Goal: Information Seeking & Learning: Learn about a topic

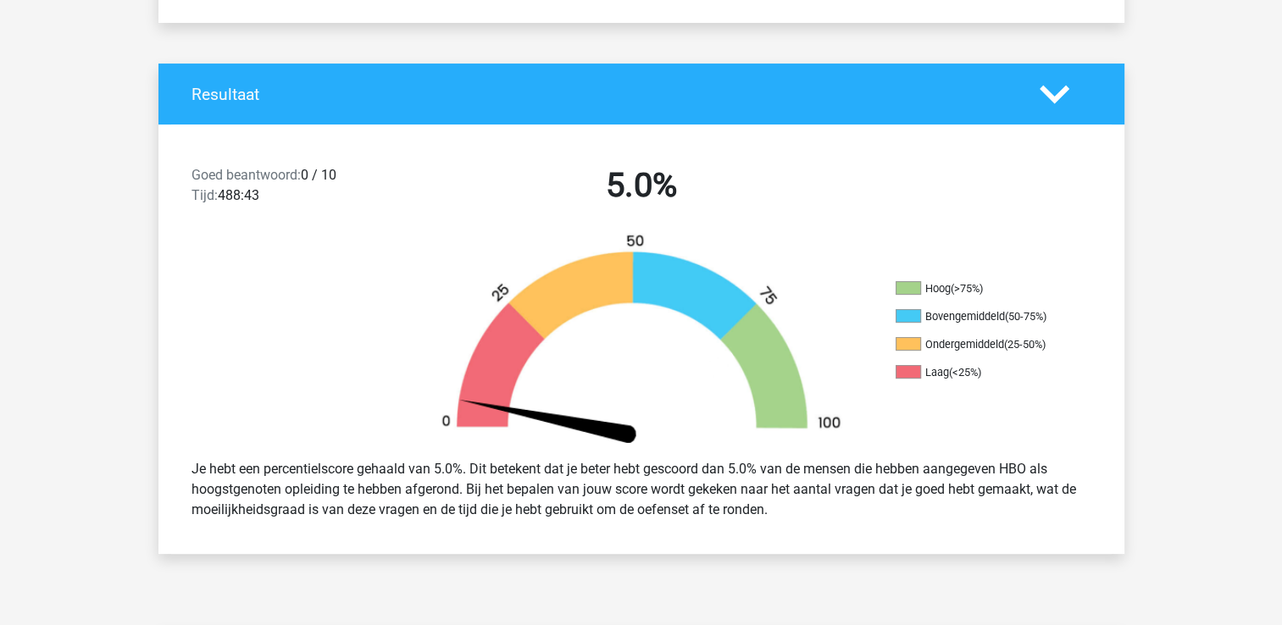
scroll to position [339, 0]
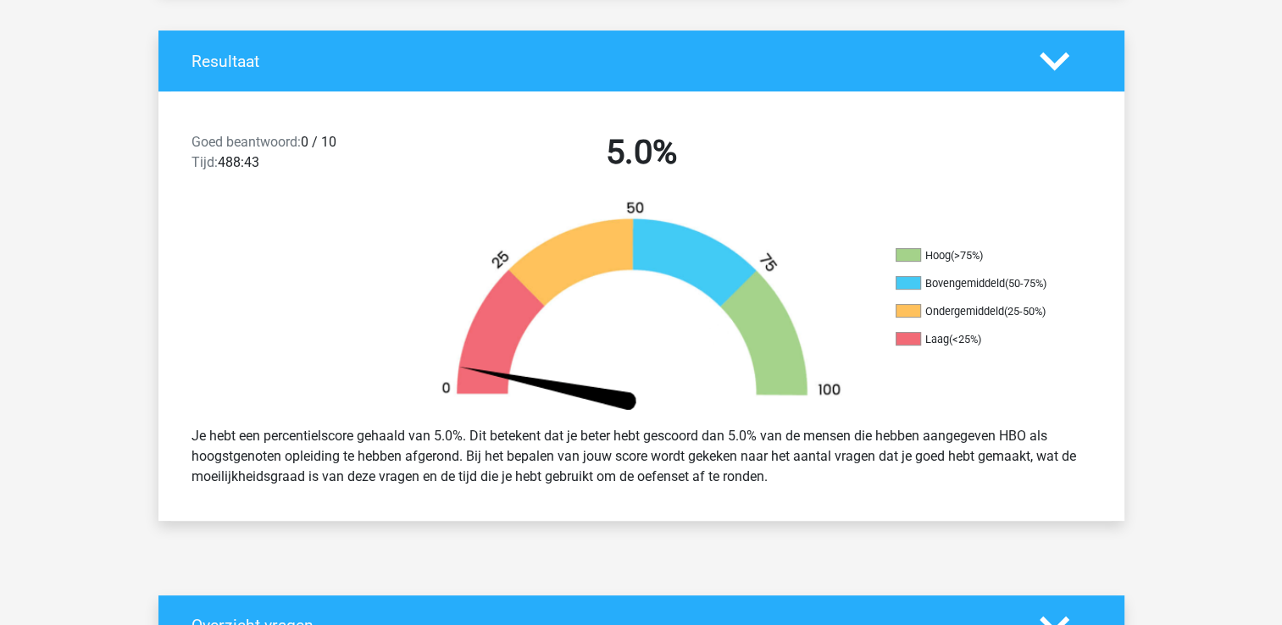
click at [227, 59] on h4 "Resultaat" at bounding box center [603, 61] width 823 height 19
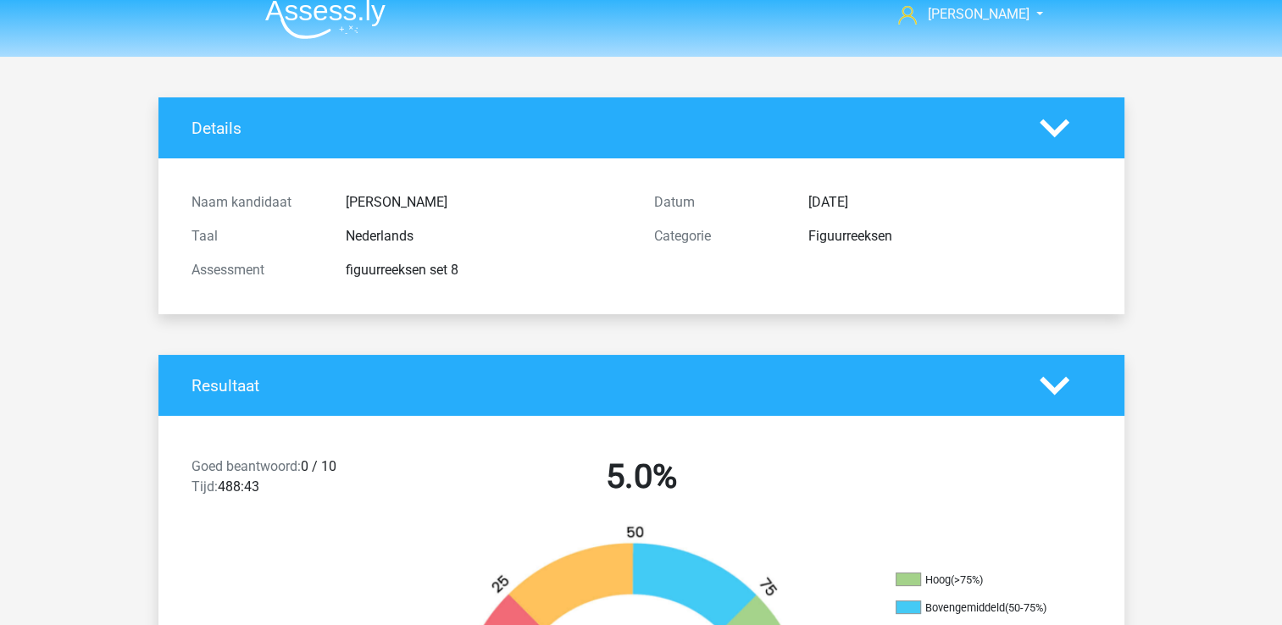
scroll to position [0, 0]
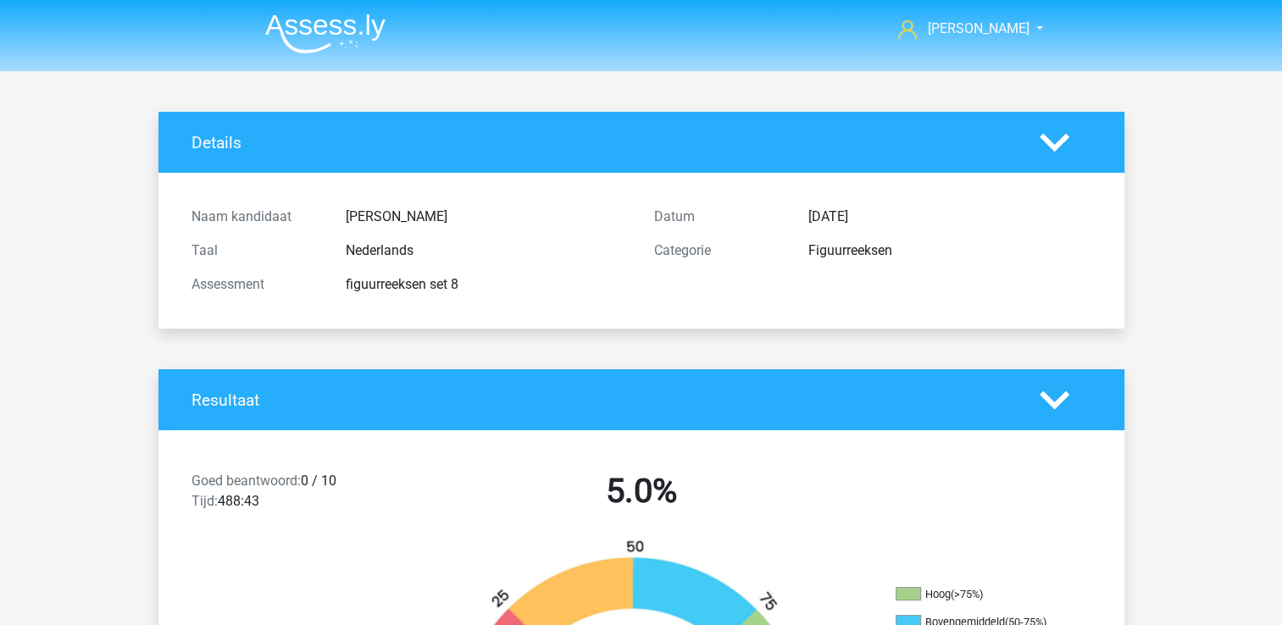
click at [295, 14] on img at bounding box center [325, 34] width 120 height 40
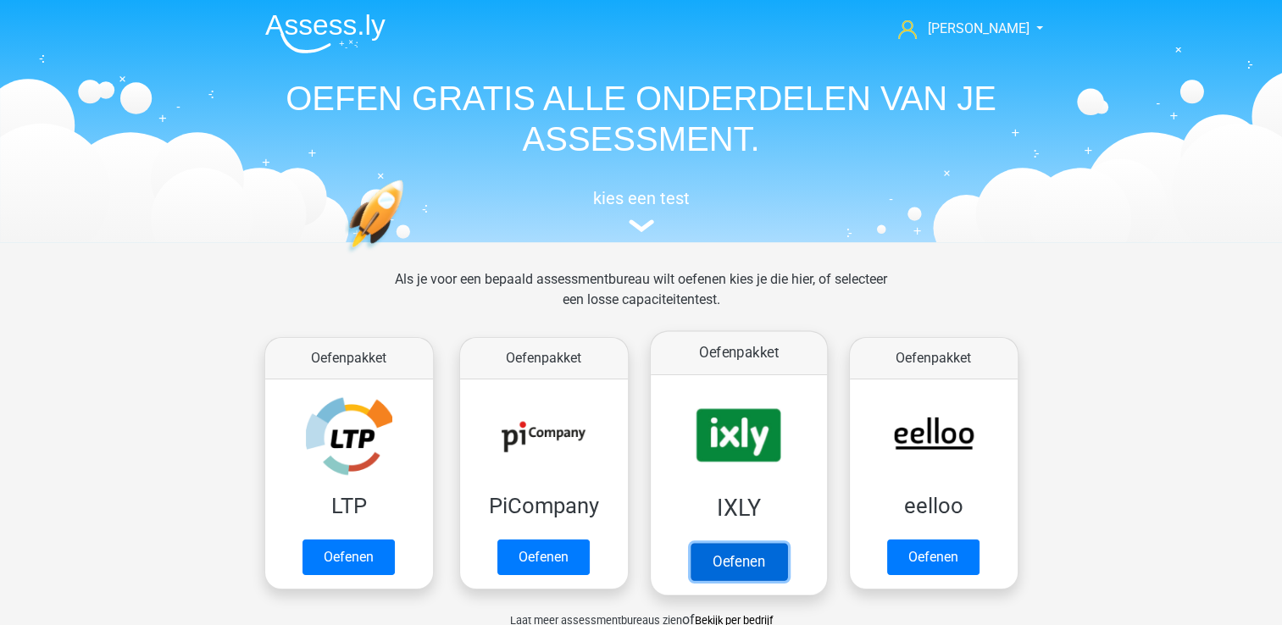
click at [736, 543] on link "Oefenen" at bounding box center [738, 561] width 97 height 37
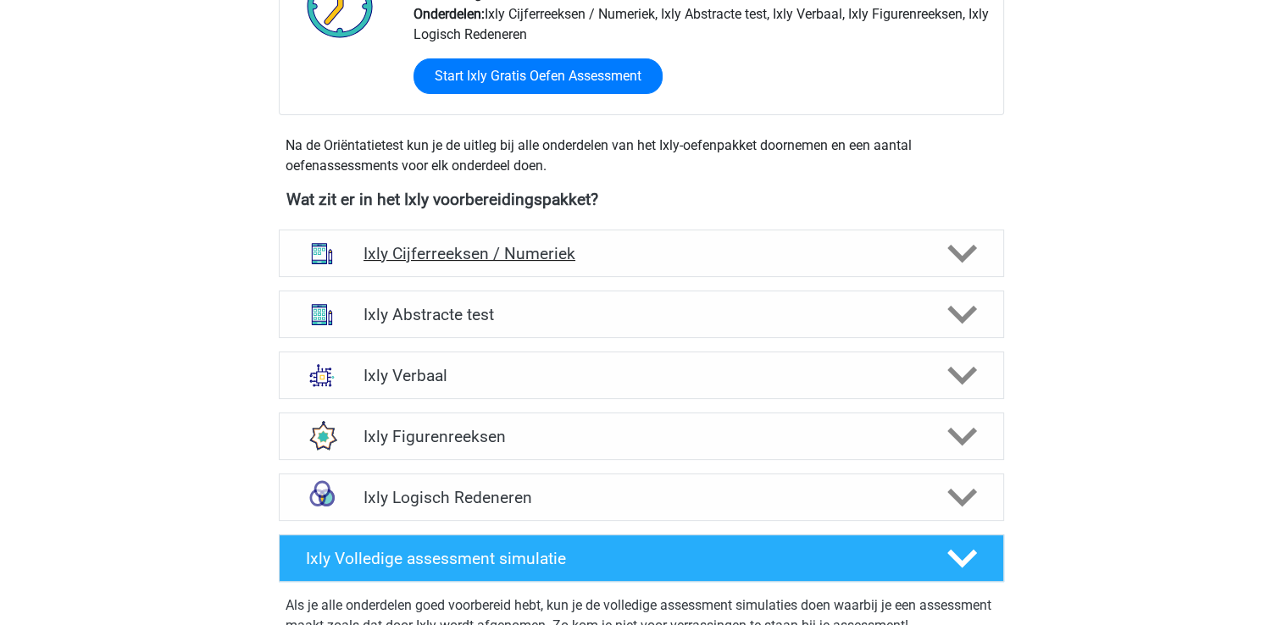
scroll to position [508, 0]
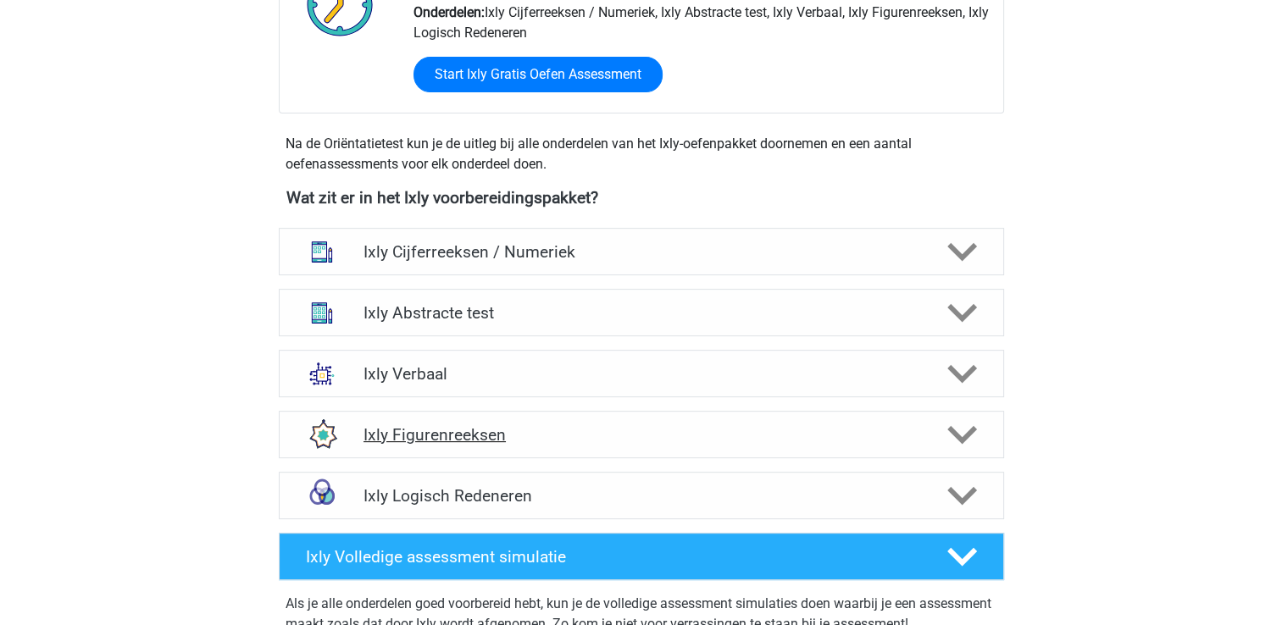
click at [453, 429] on h4 "Ixly Figurenreeksen" at bounding box center [641, 434] width 555 height 19
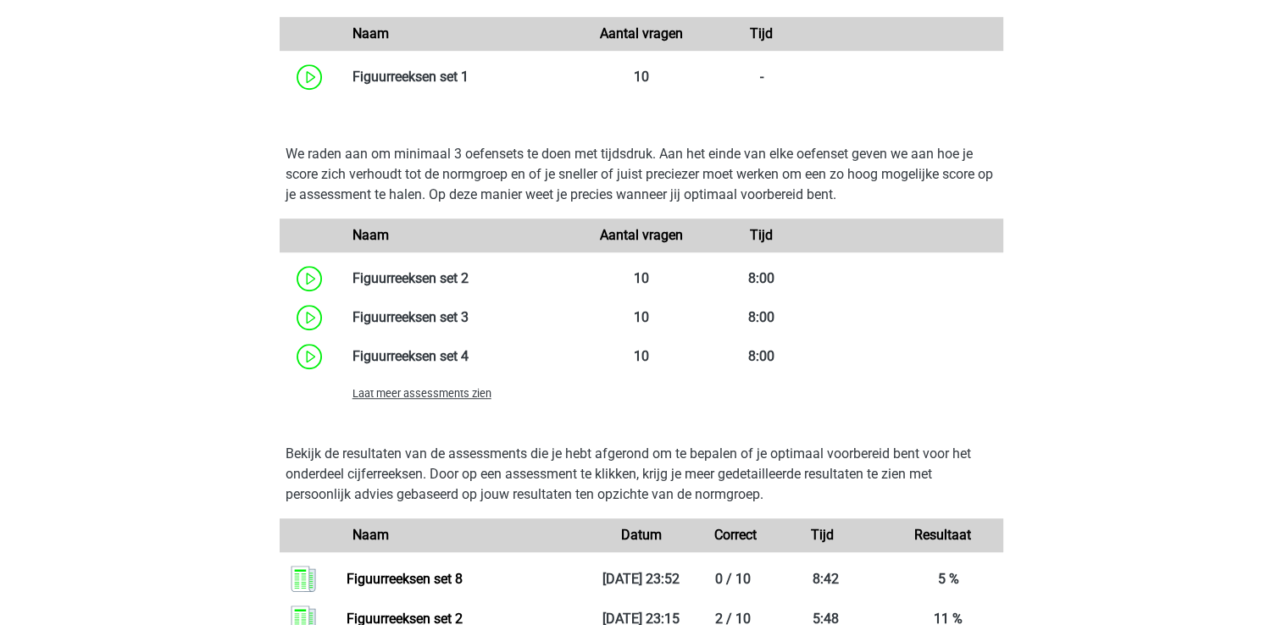
scroll to position [1186, 0]
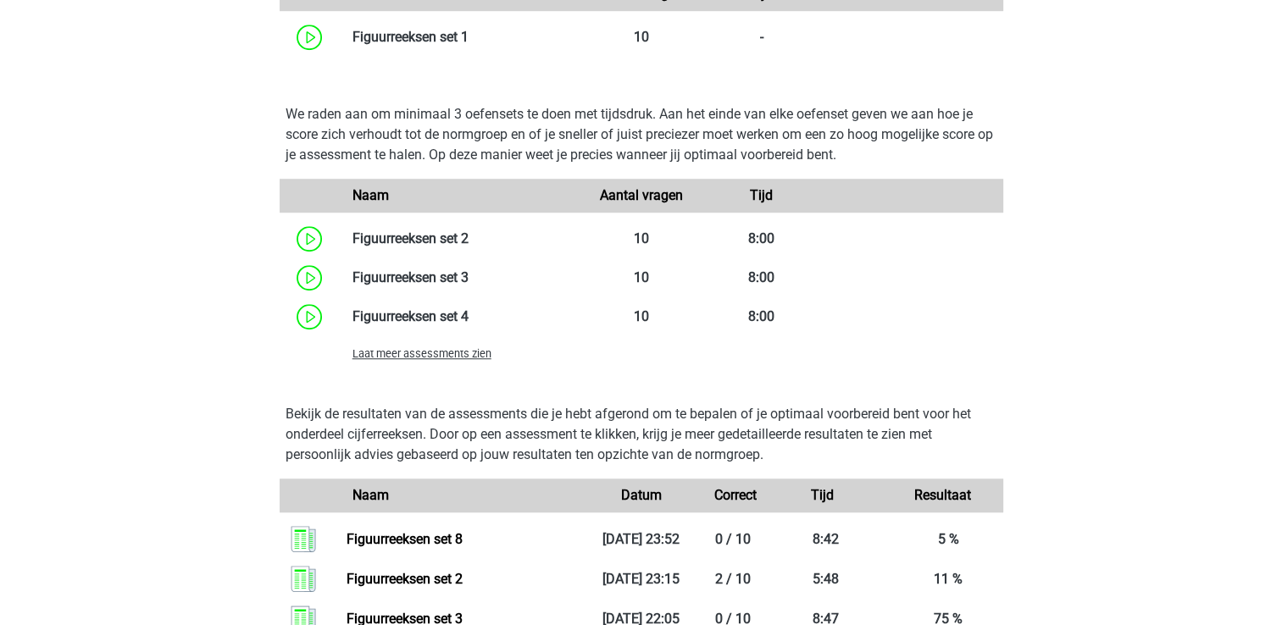
click at [447, 358] on span "Laat meer assessments zien" at bounding box center [422, 353] width 139 height 13
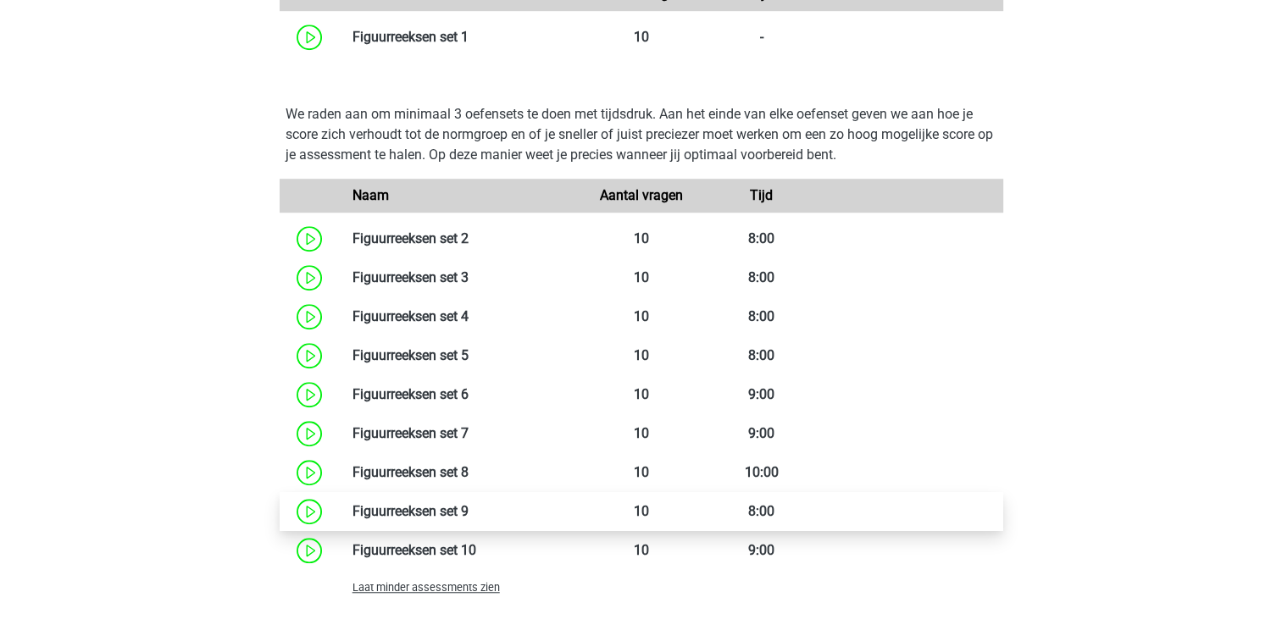
click at [469, 517] on link at bounding box center [469, 511] width 0 height 16
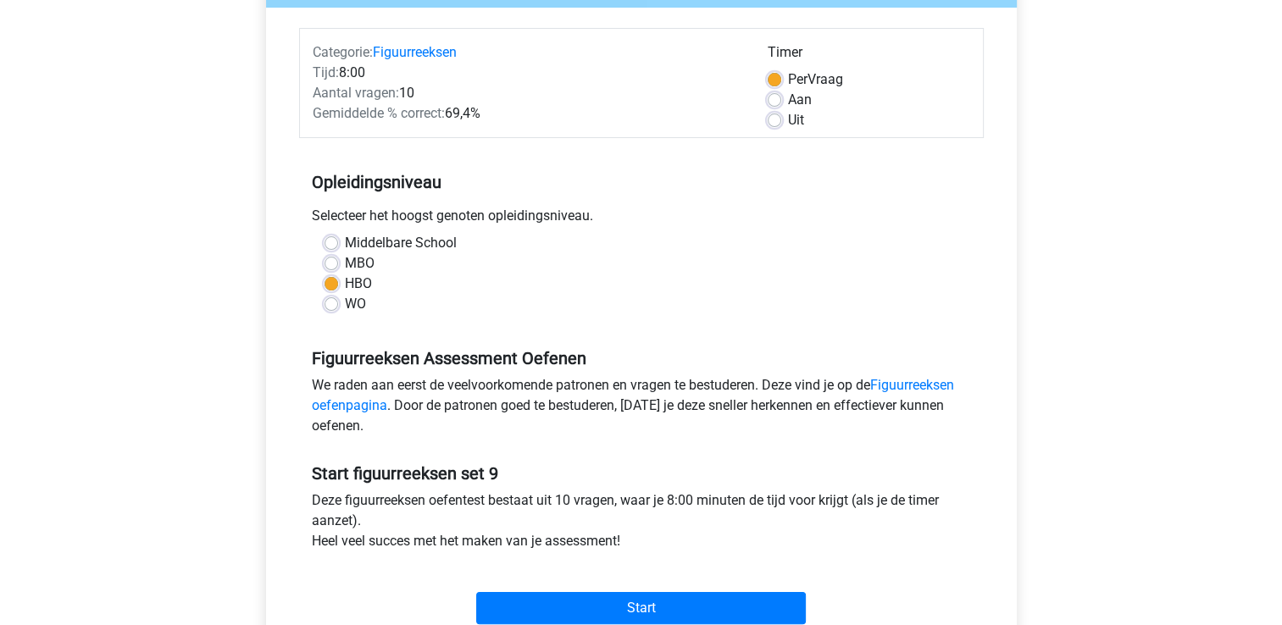
scroll to position [254, 0]
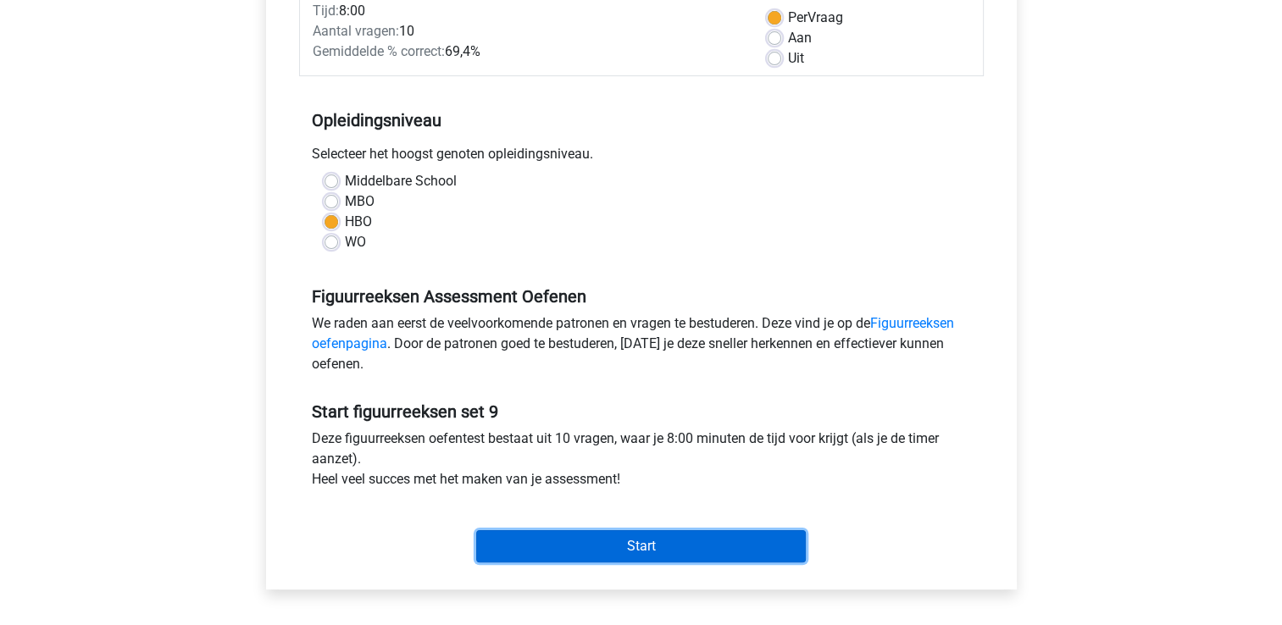
click at [502, 542] on input "Start" at bounding box center [641, 547] width 330 height 32
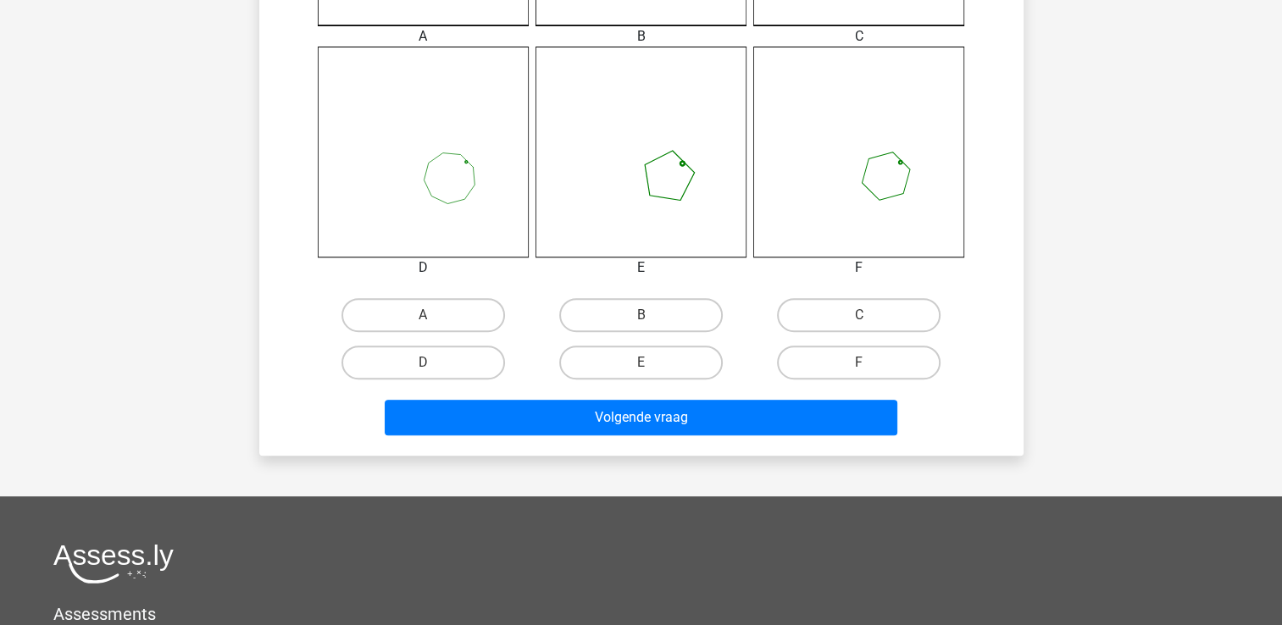
scroll to position [678, 0]
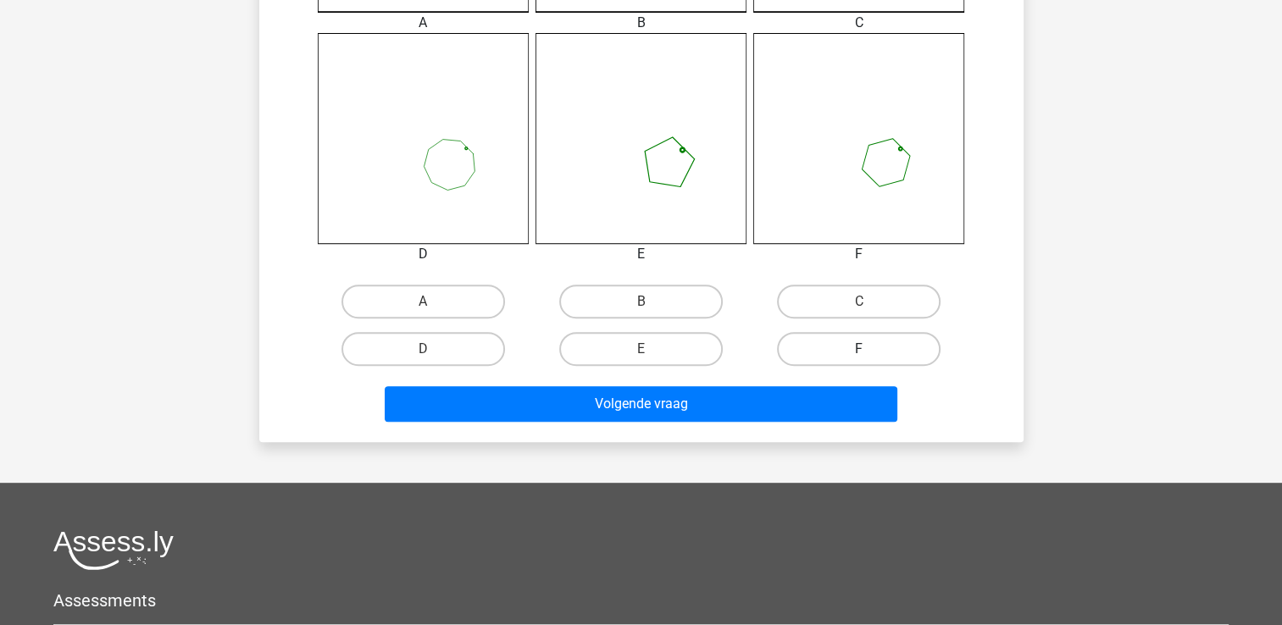
click at [818, 354] on label "F" at bounding box center [859, 349] width 164 height 34
click at [859, 354] on input "F" at bounding box center [864, 354] width 11 height 11
radio input "true"
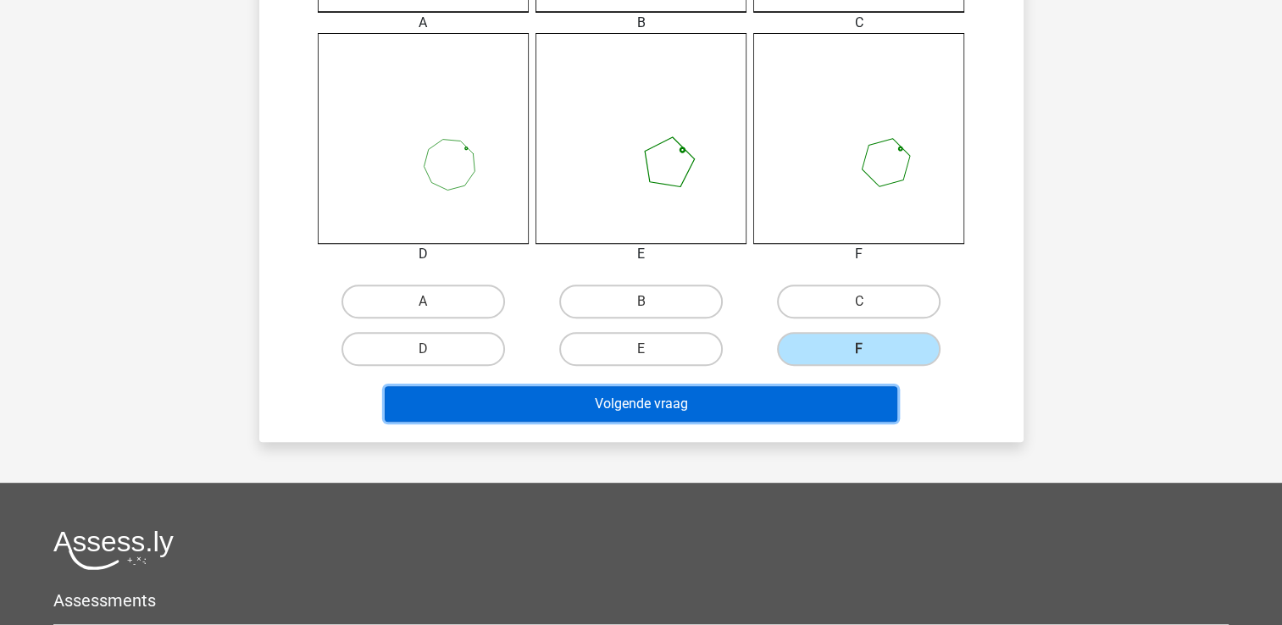
click at [732, 395] on button "Volgende vraag" at bounding box center [641, 404] width 513 height 36
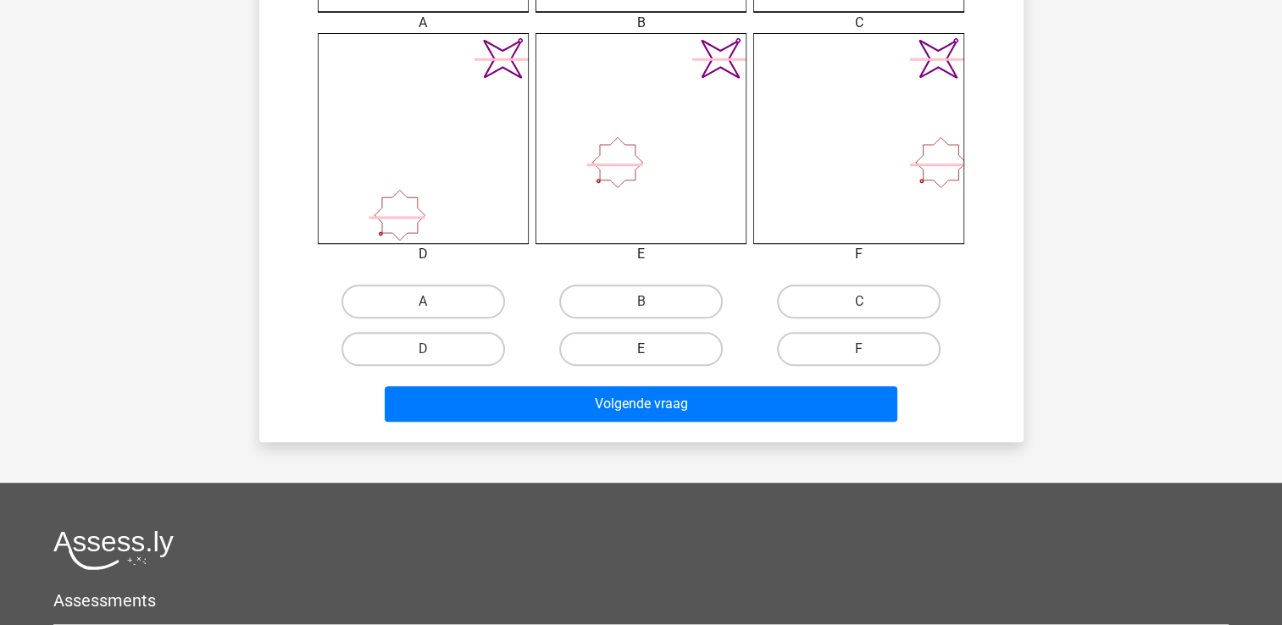
drag, startPoint x: 576, startPoint y: 343, endPoint x: 560, endPoint y: 348, distance: 16.9
click at [576, 342] on label "E" at bounding box center [641, 349] width 164 height 34
click at [641, 349] on input "E" at bounding box center [646, 354] width 11 height 11
radio input "true"
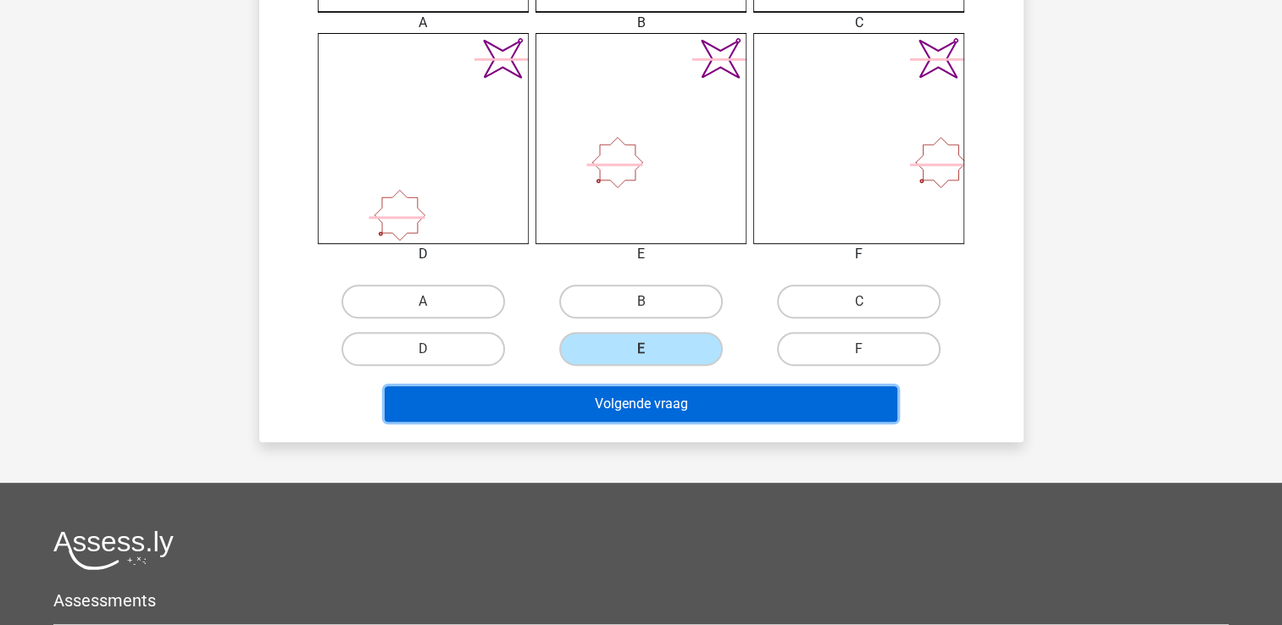
click at [525, 386] on button "Volgende vraag" at bounding box center [641, 404] width 513 height 36
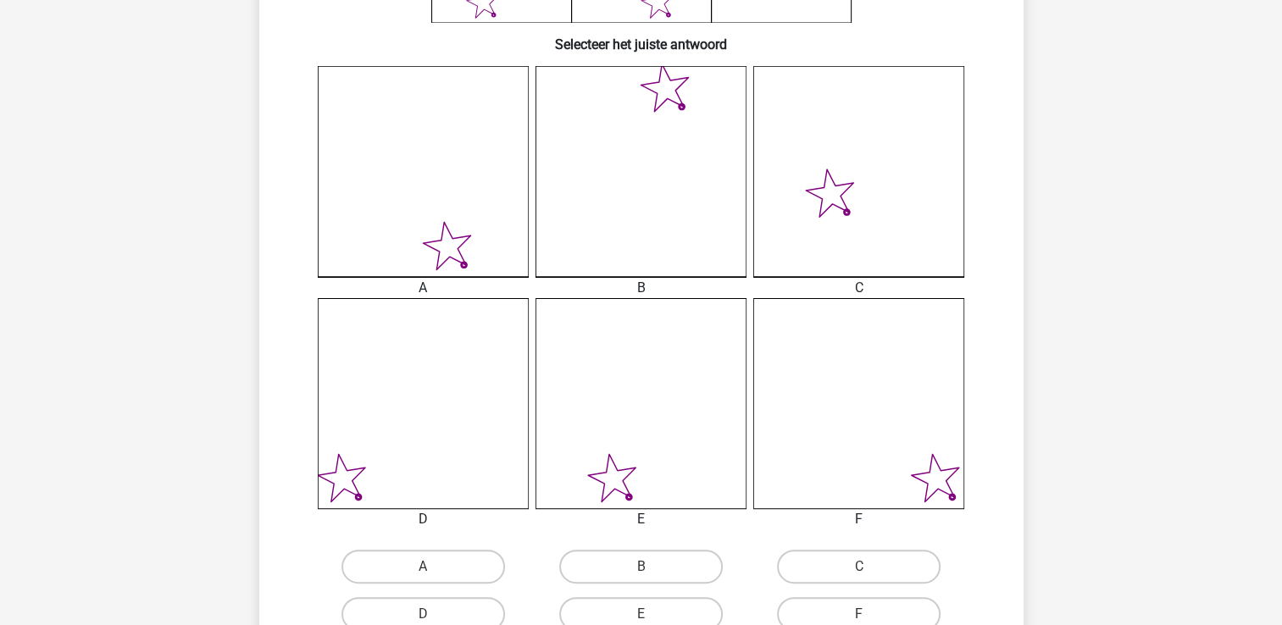
scroll to position [586, 0]
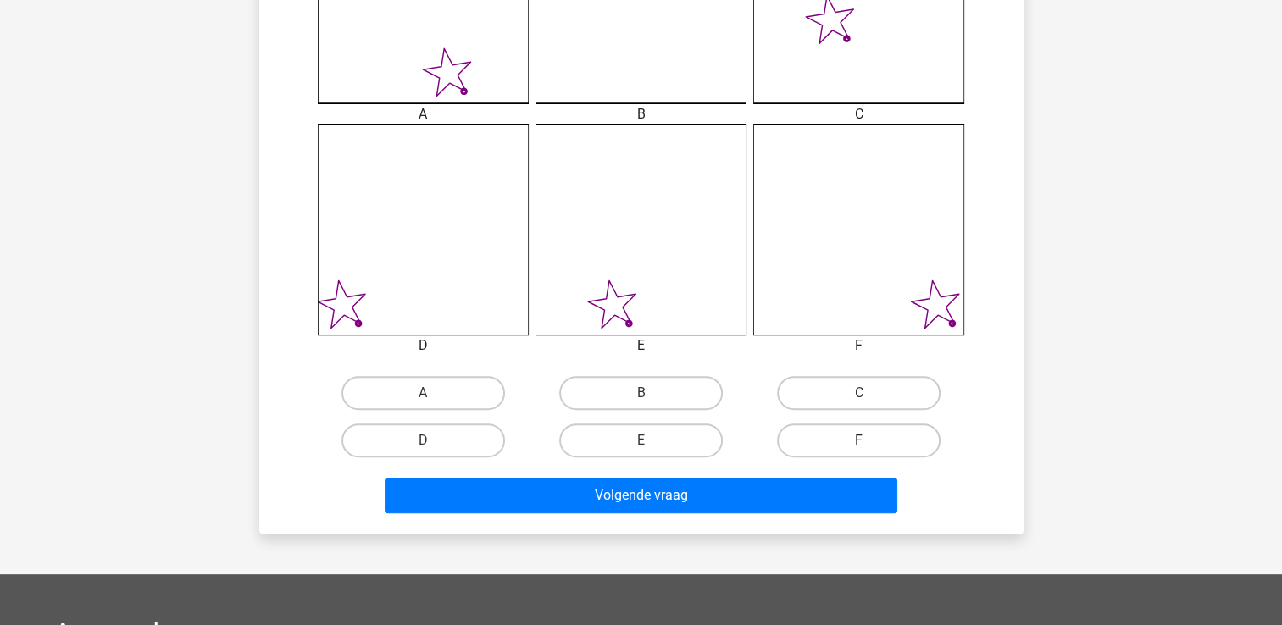
click at [793, 438] on label "F" at bounding box center [859, 441] width 164 height 34
click at [859, 441] on input "F" at bounding box center [864, 446] width 11 height 11
radio input "true"
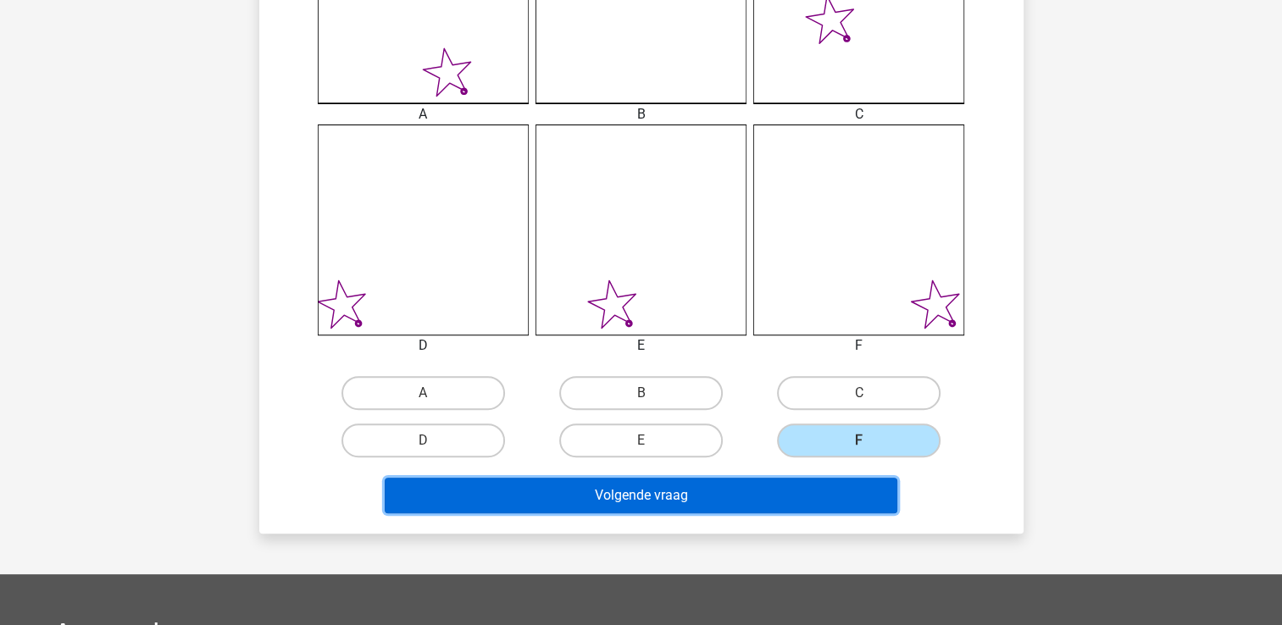
click at [646, 505] on button "Volgende vraag" at bounding box center [641, 496] width 513 height 36
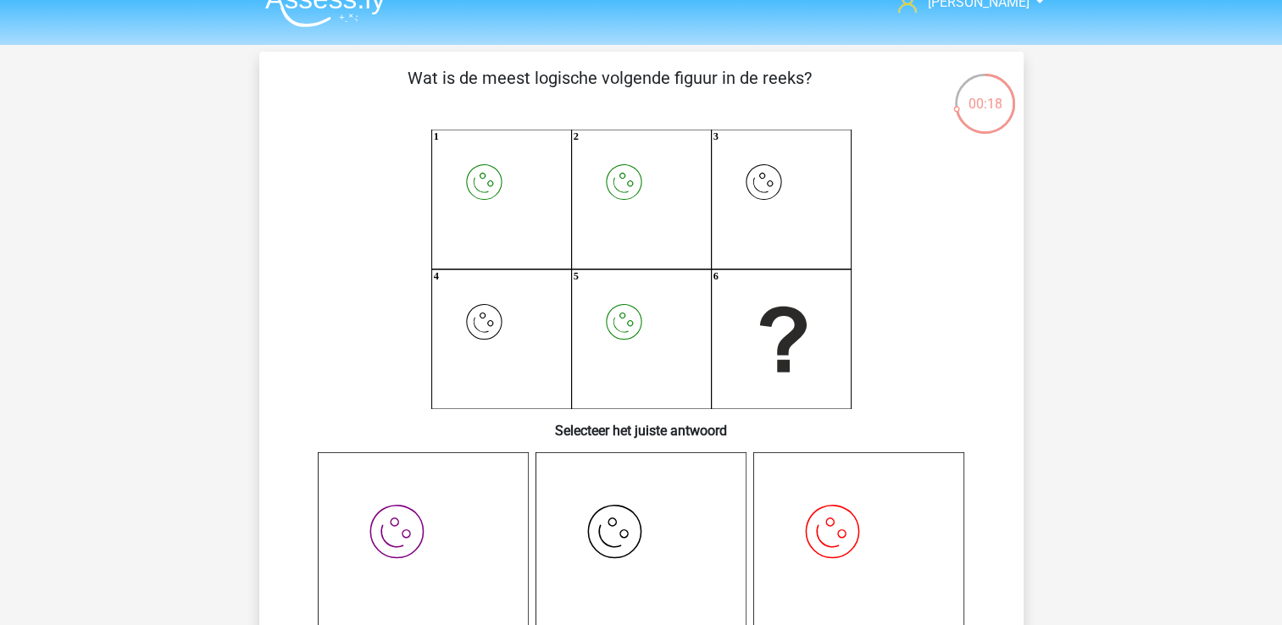
scroll to position [0, 0]
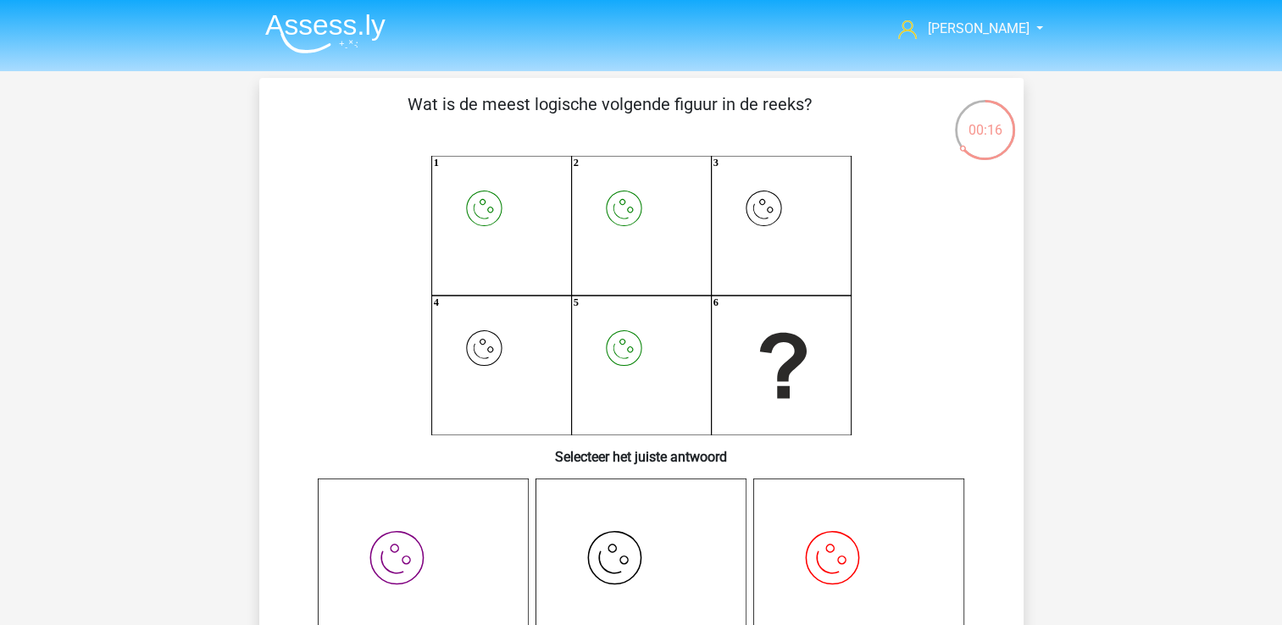
click at [630, 349] on icon "image/svg+xml 1 image/svg+xml 2 image/svg+xml 3 image/svg+xml 4 image/svg+xml 5…" at bounding box center [641, 296] width 683 height 280
